Goal: Task Accomplishment & Management: Use online tool/utility

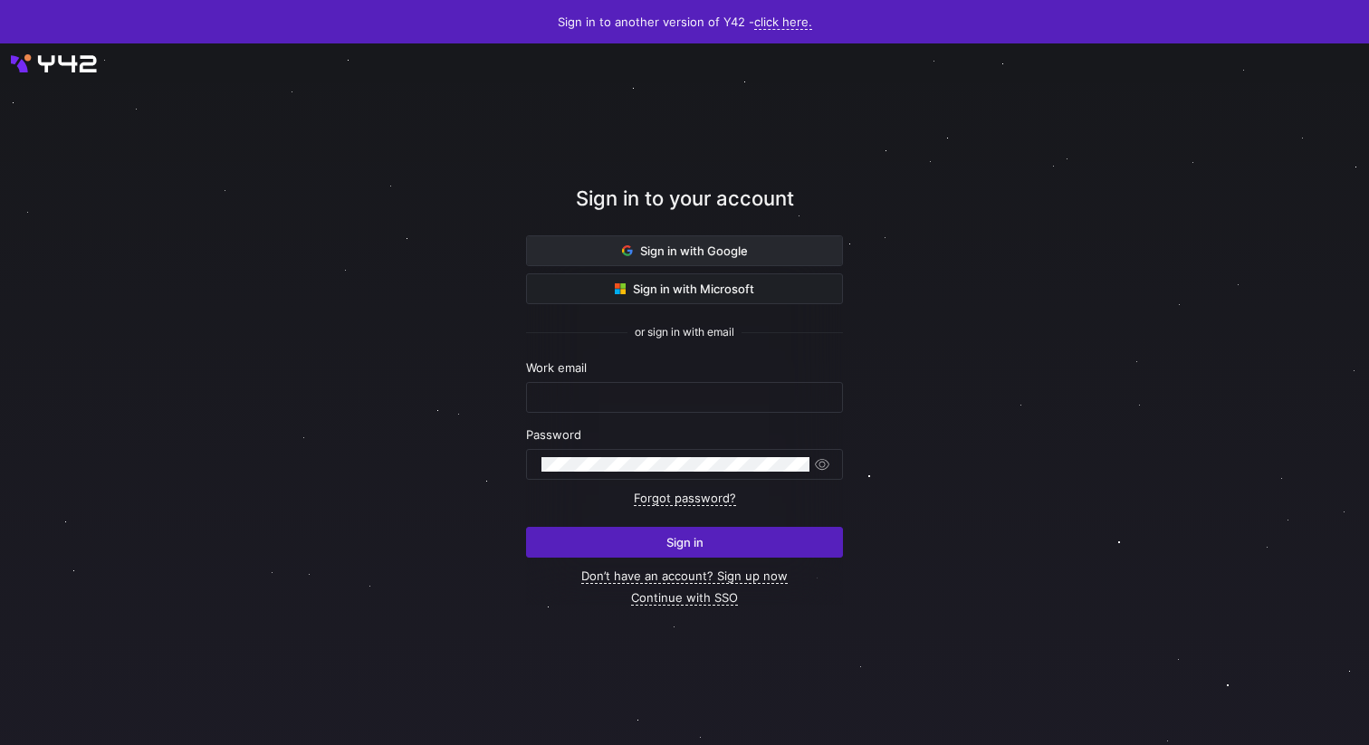
click at [715, 252] on span "Sign in with Google" at bounding box center [685, 251] width 126 height 14
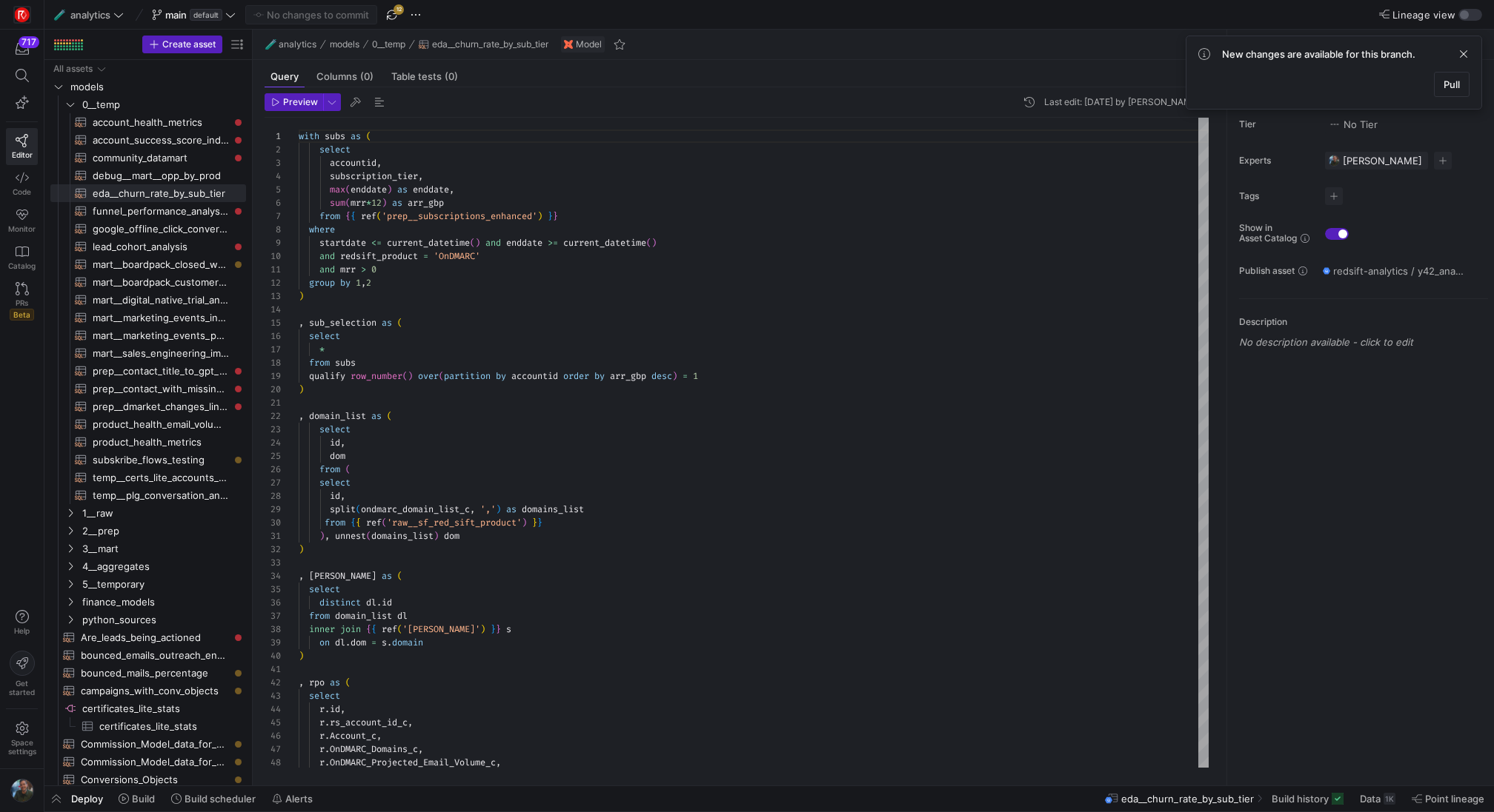
scroll to position [133, 0]
click at [1434, 80] on span at bounding box center [1451, 84] width 34 height 24
